Goal: Book appointment/travel/reservation

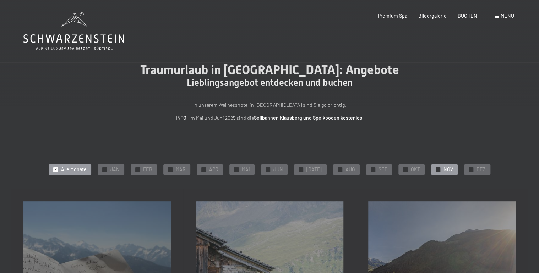
click at [443, 169] on span "NOV" at bounding box center [448, 169] width 10 height 7
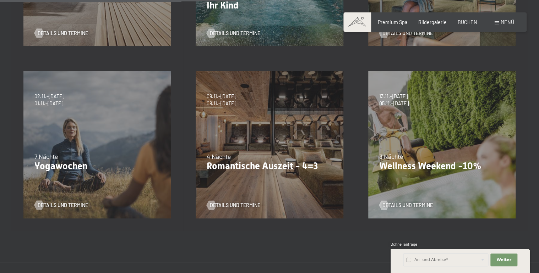
scroll to position [312, 0]
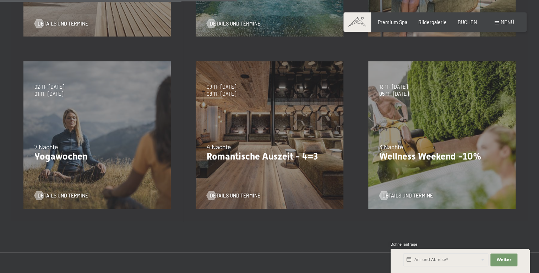
click at [206, 181] on div "09.11.–[DATE] 08.12.–[DATE] 11.01.–[DATE] 08.03.–[DATE] 29.03.–[DATE] 06.04.–[D…" at bounding box center [269, 135] width 172 height 172
click at [400, 150] on div "3 Nächte" at bounding box center [441, 147] width 125 height 9
click at [397, 195] on span "Details und Termine" at bounding box center [414, 195] width 50 height 7
